Goal: Task Accomplishment & Management: Manage account settings

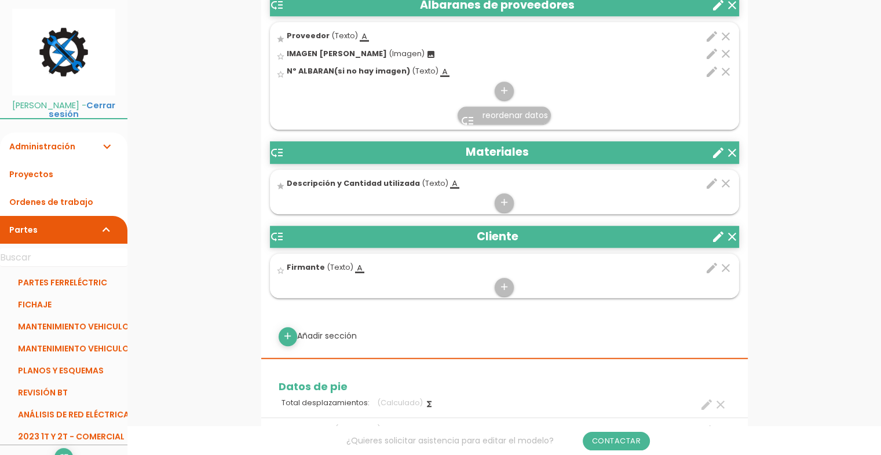
scroll to position [917, 0]
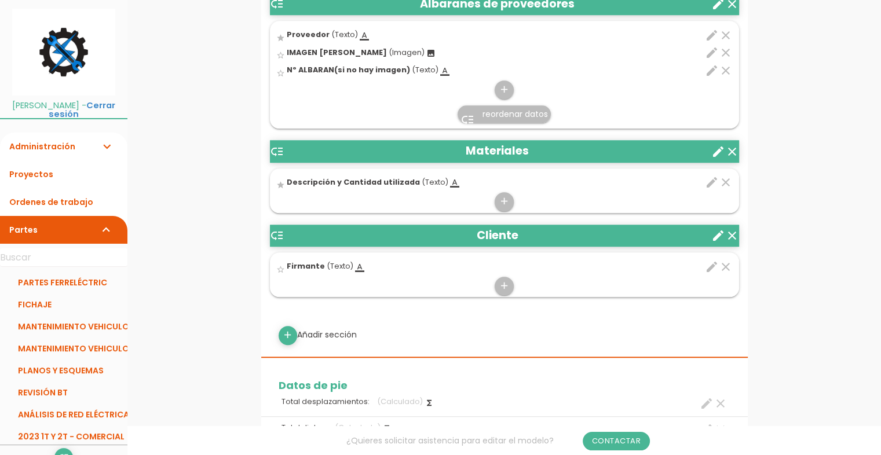
click at [716, 183] on icon "edit" at bounding box center [712, 182] width 14 height 14
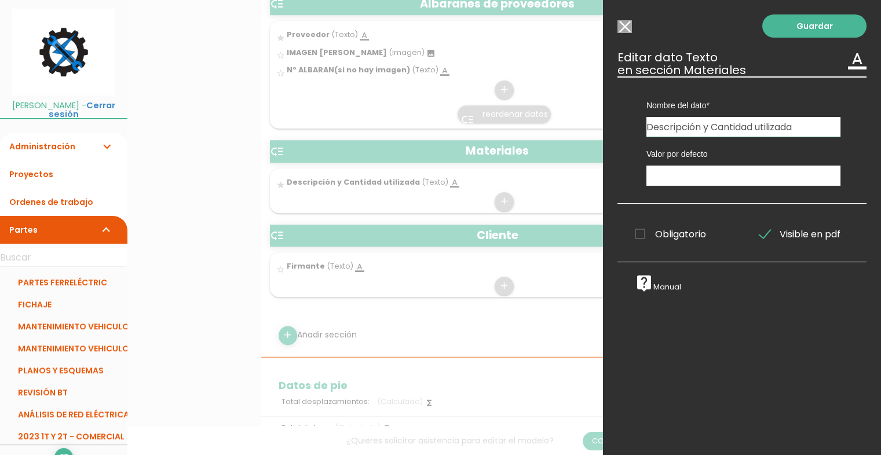
click at [627, 28] on input "Modelo sin Ordenes de trabajo" at bounding box center [624, 26] width 14 height 13
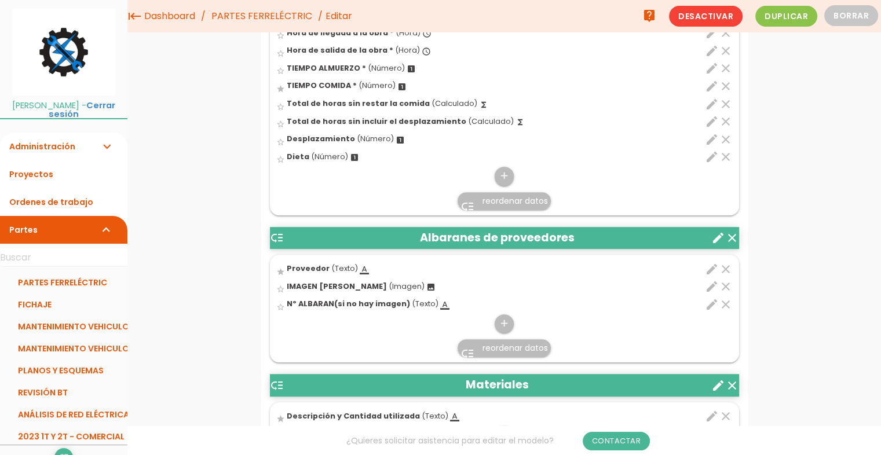
scroll to position [650, 0]
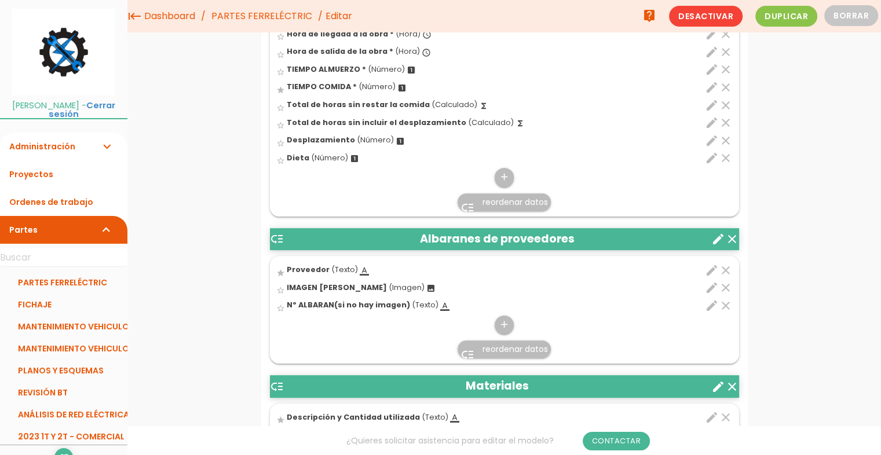
click at [728, 266] on icon "clear" at bounding box center [726, 270] width 14 height 14
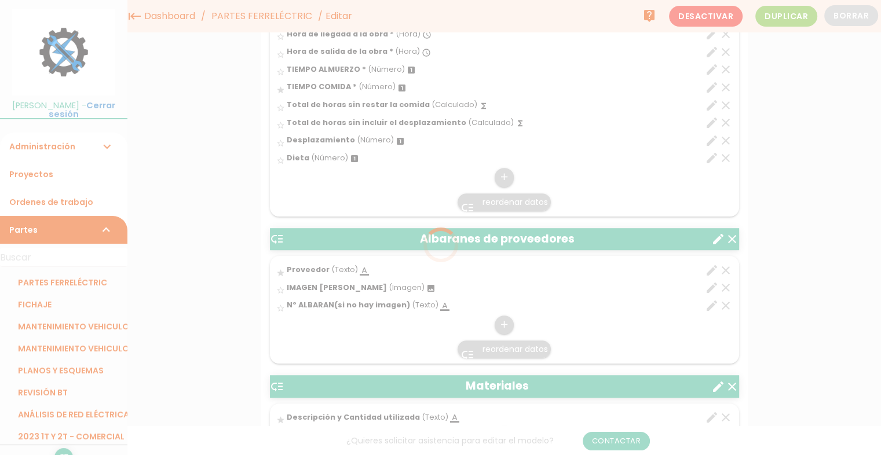
scroll to position [0, 0]
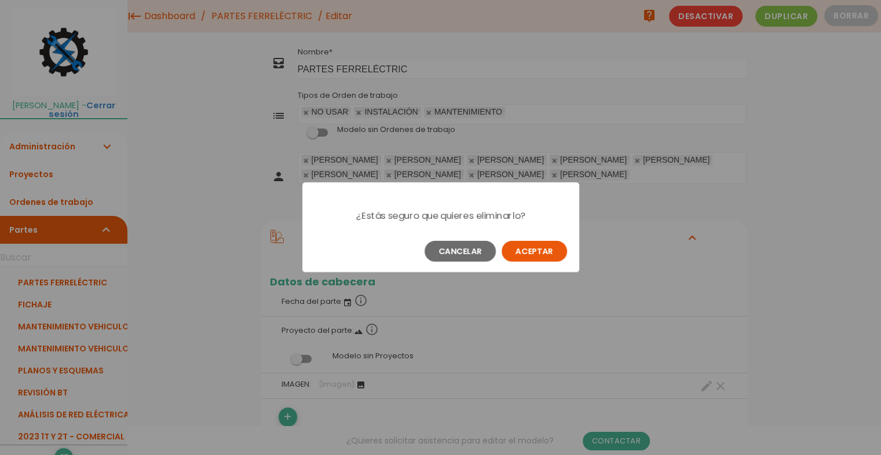
click at [555, 255] on button "Aceptar" at bounding box center [533, 251] width 65 height 21
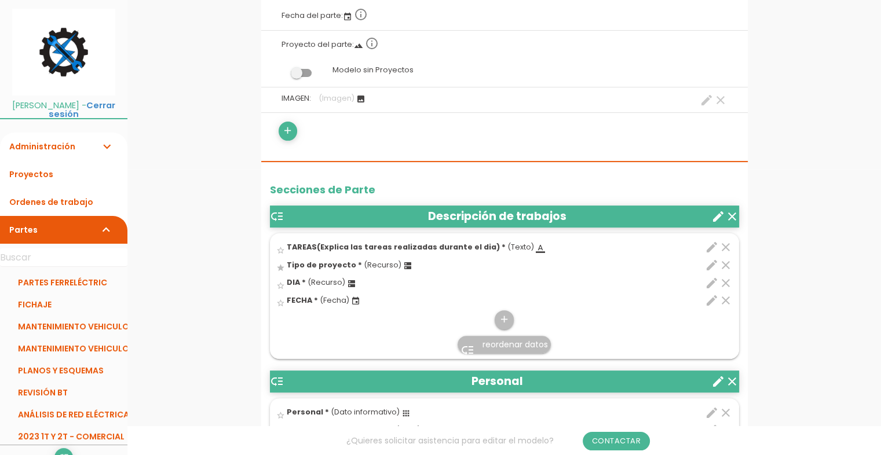
scroll to position [287, 0]
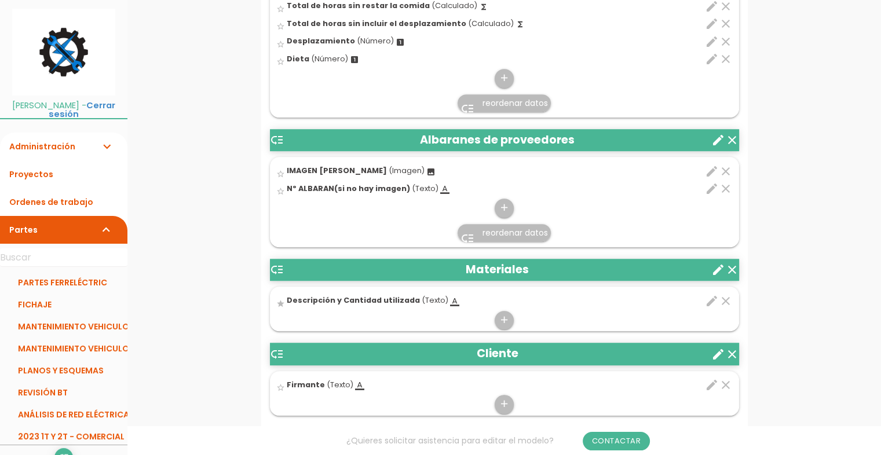
scroll to position [783, 0]
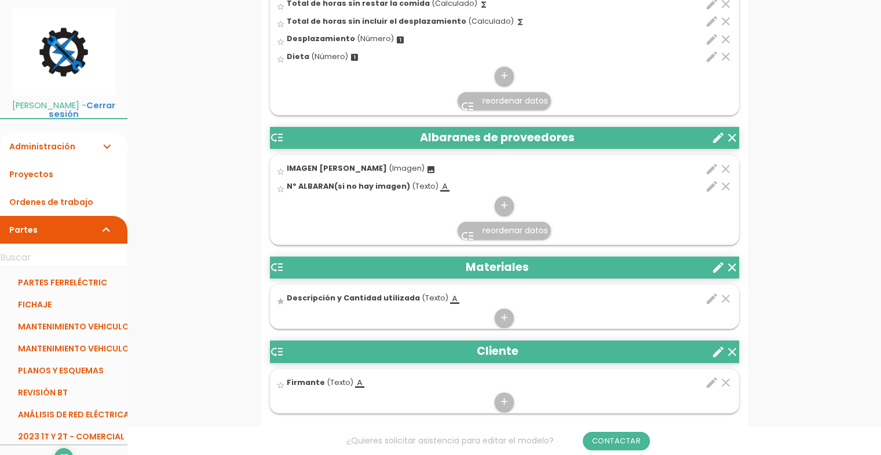
click at [709, 301] on icon "edit" at bounding box center [712, 299] width 14 height 14
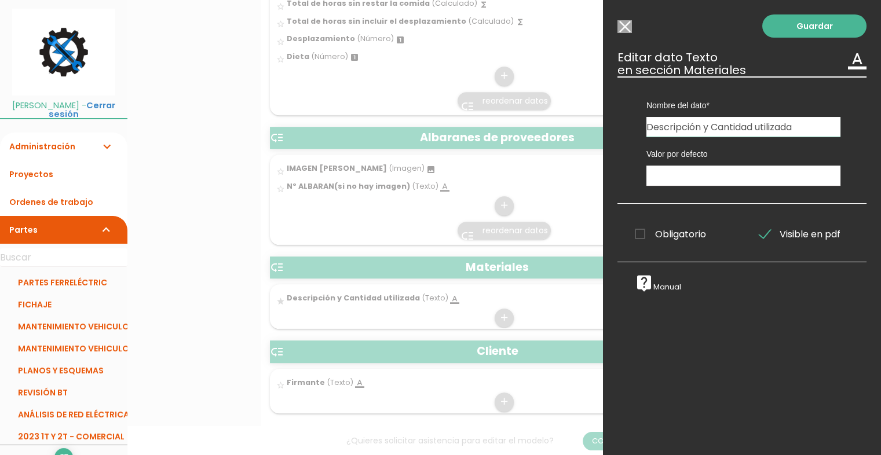
click at [632, 23] on div "Guardar ESCOGE EL TIPO DE DATO looks_one NÚMERO format_color_text TEXTO access_…" at bounding box center [742, 227] width 278 height 455
click at [629, 23] on input "Modelo sin Ordenes de trabajo" at bounding box center [624, 26] width 14 height 13
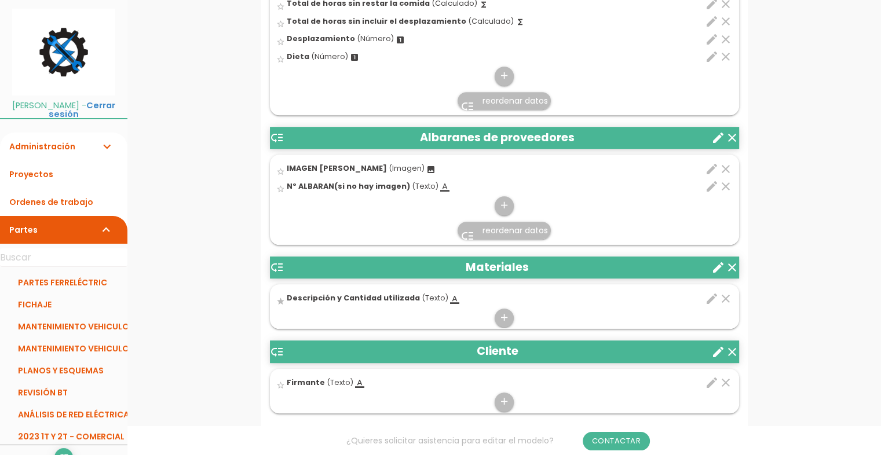
click at [710, 298] on icon "edit" at bounding box center [712, 299] width 14 height 14
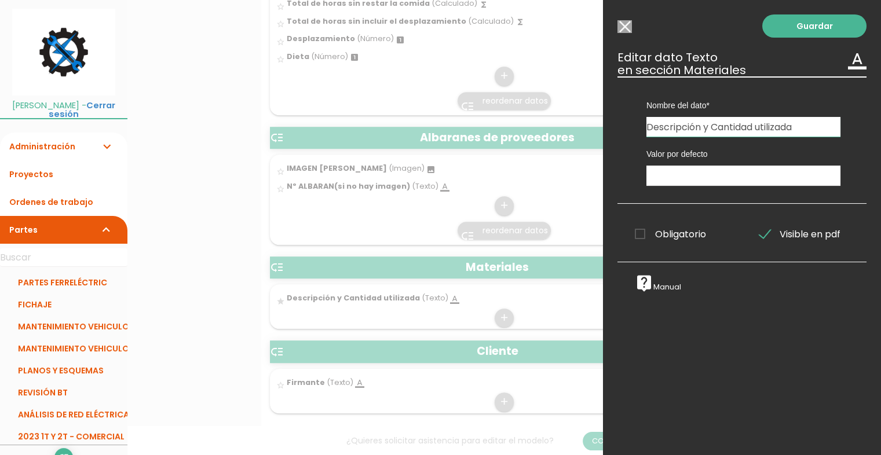
click at [625, 28] on input "Modelo sin Ordenes de trabajo" at bounding box center [624, 26] width 14 height 13
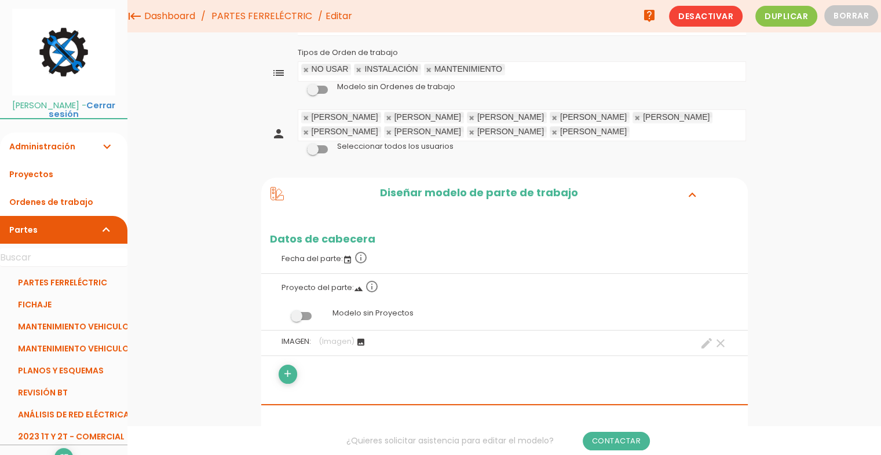
scroll to position [0, 0]
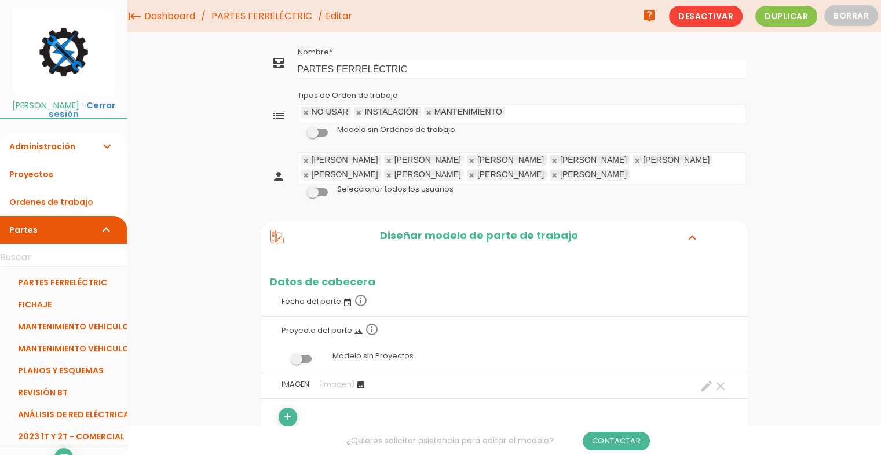
click at [60, 272] on link "PARTES FERRELÉCTRIC" at bounding box center [63, 283] width 127 height 22
